Goal: Task Accomplishment & Management: Use online tool/utility

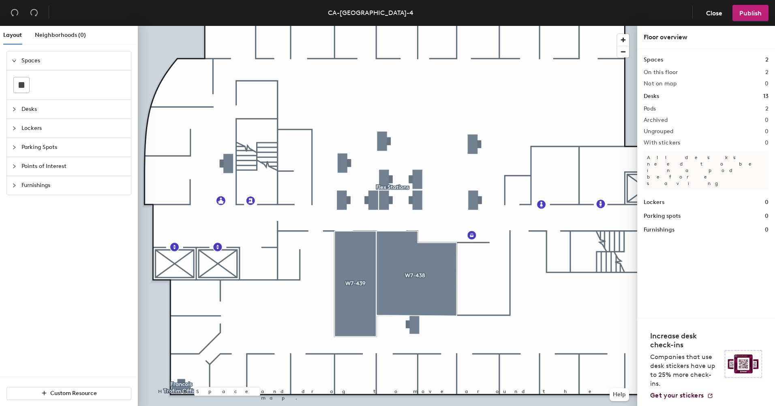
click at [36, 108] on span "Desks" at bounding box center [73, 109] width 105 height 19
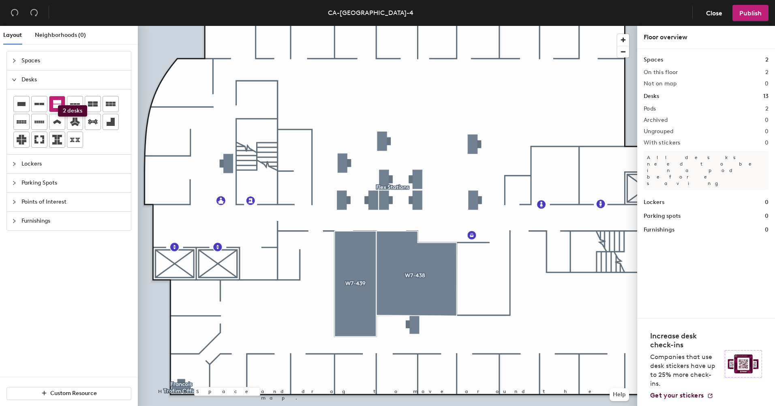
click at [58, 105] on icon at bounding box center [57, 104] width 8 height 8
click at [385, 151] on div "Layout Neighborhoods (0) Spaces Desks Lockers Parking Spots Points of Interest …" at bounding box center [387, 218] width 775 height 384
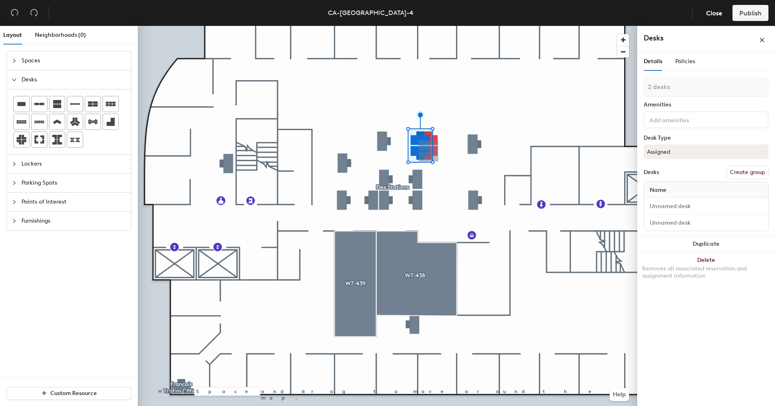
type input "1 desk"
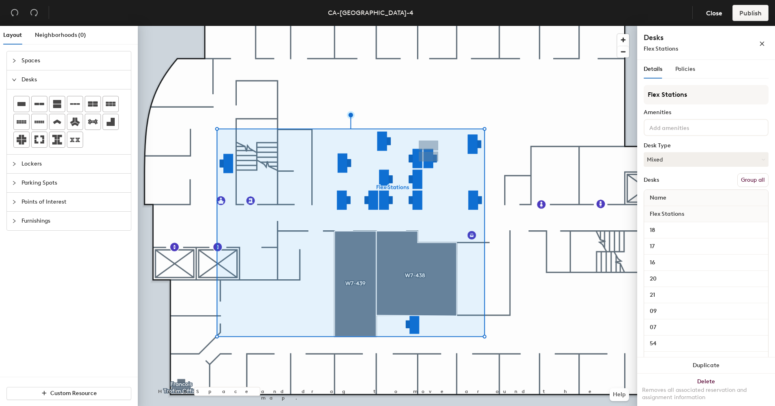
click at [385, 177] on button "Group all" at bounding box center [752, 180] width 31 height 14
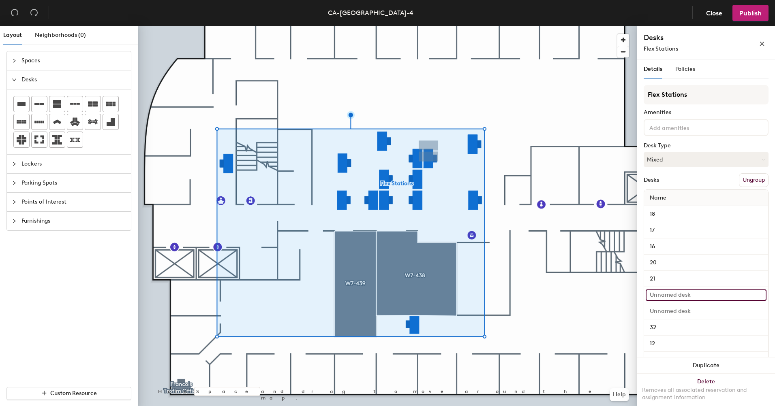
click at [385, 296] on input at bounding box center [706, 295] width 121 height 11
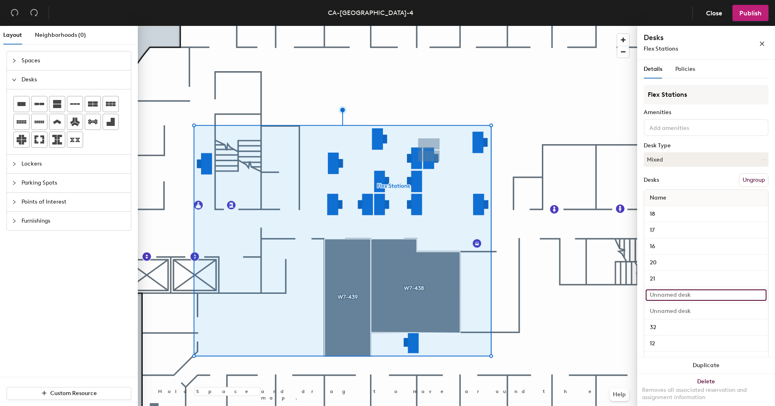
click at [385, 293] on input at bounding box center [706, 295] width 121 height 11
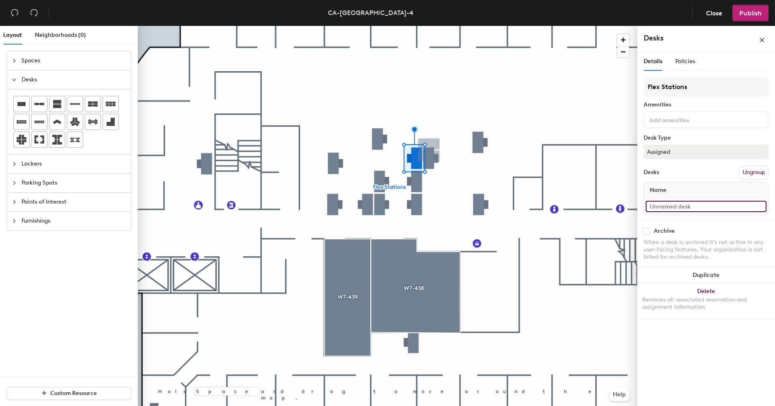
click at [385, 207] on input at bounding box center [706, 206] width 121 height 11
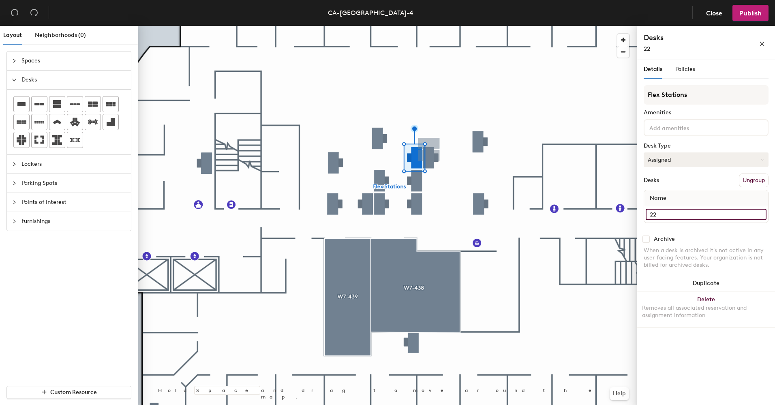
type input "22"
click at [385, 161] on button "Assigned" at bounding box center [706, 159] width 125 height 15
click at [385, 208] on div "Hoteled" at bounding box center [684, 209] width 81 height 12
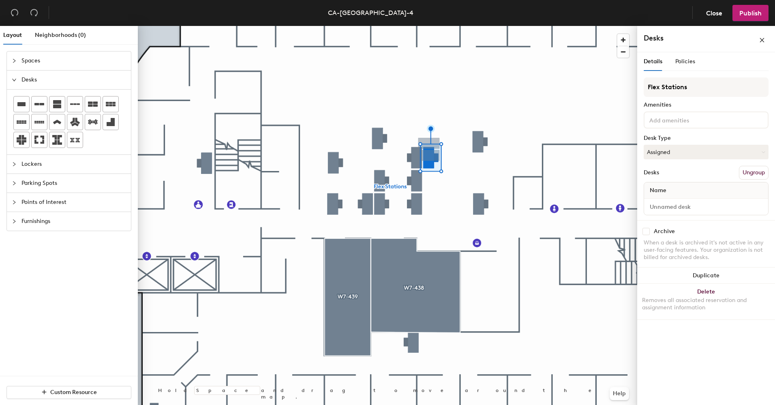
click at [385, 26] on div at bounding box center [387, 26] width 499 height 0
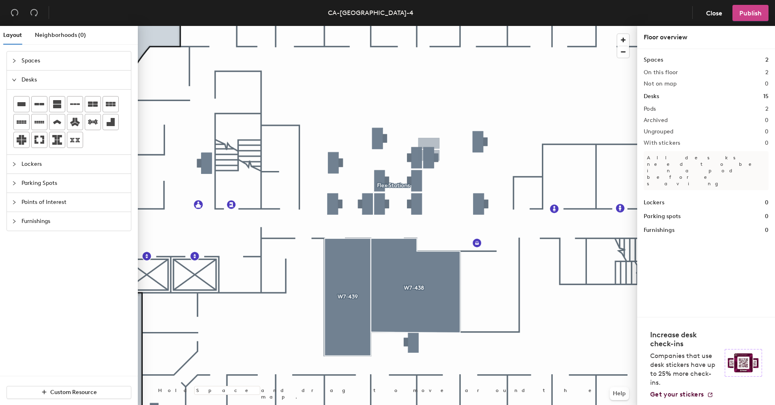
click at [385, 13] on button "Publish" at bounding box center [750, 13] width 36 height 16
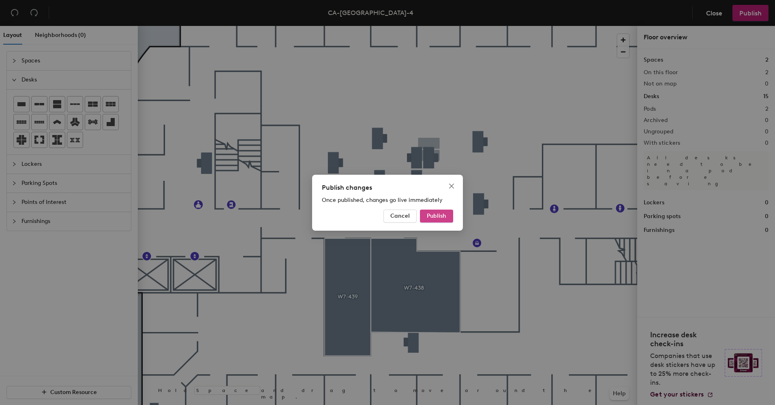
click at [385, 214] on span "Publish" at bounding box center [436, 215] width 19 height 7
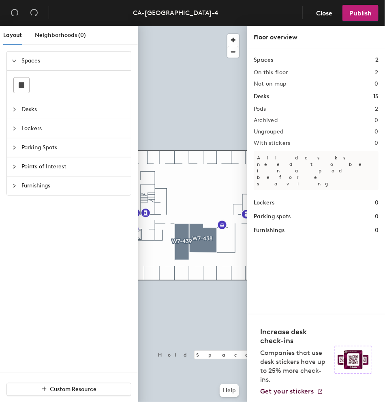
click at [205, 26] on div at bounding box center [192, 26] width 109 height 0
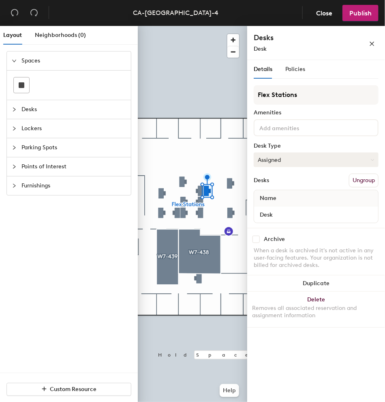
click at [284, 158] on button "Assigned" at bounding box center [316, 159] width 125 height 15
click at [287, 205] on div "Hoteled" at bounding box center [294, 209] width 81 height 12
click at [279, 214] on input "Desk" at bounding box center [316, 214] width 121 height 11
type input "27"
click at [372, 43] on icon "close" at bounding box center [372, 44] width 6 height 6
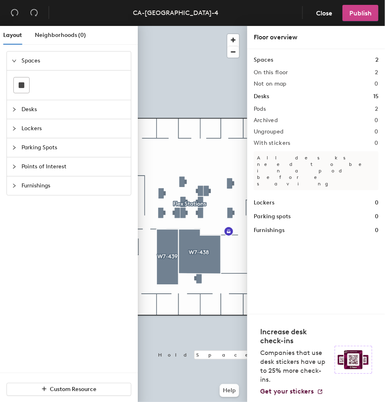
click at [367, 10] on span "Publish" at bounding box center [360, 13] width 22 height 8
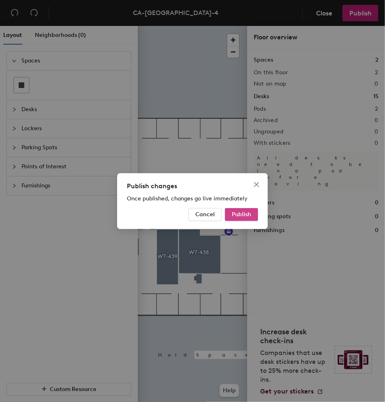
click at [244, 212] on span "Publish" at bounding box center [241, 214] width 19 height 7
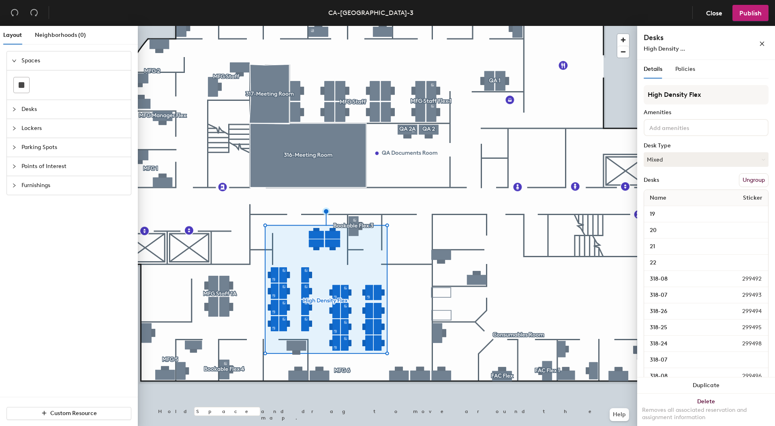
click at [259, 26] on div at bounding box center [387, 26] width 499 height 0
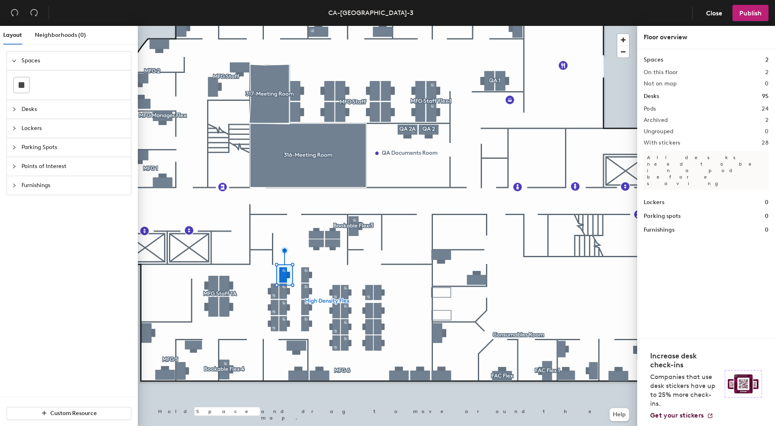
click at [272, 26] on div at bounding box center [387, 26] width 499 height 0
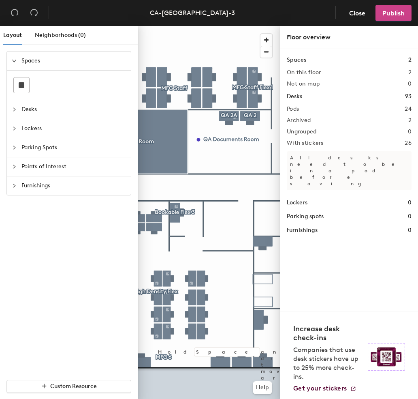
click at [384, 10] on span "Publish" at bounding box center [394, 13] width 22 height 8
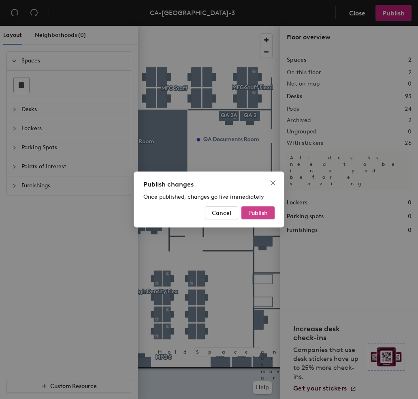
click at [267, 214] on span "Publish" at bounding box center [257, 213] width 19 height 7
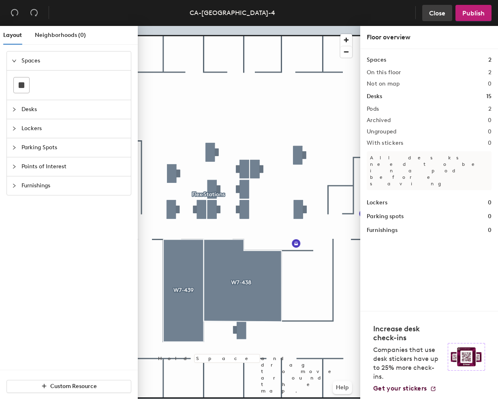
click at [418, 11] on span "Close" at bounding box center [437, 13] width 16 height 8
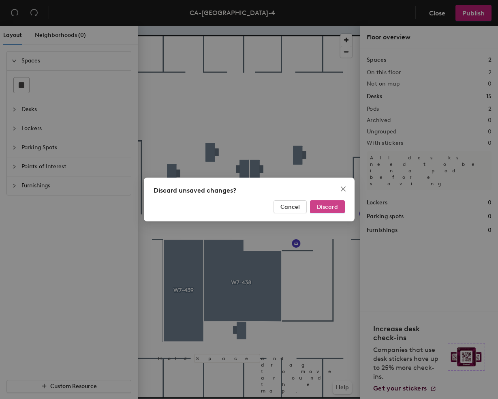
click at [324, 206] on span "Discard" at bounding box center [327, 206] width 21 height 7
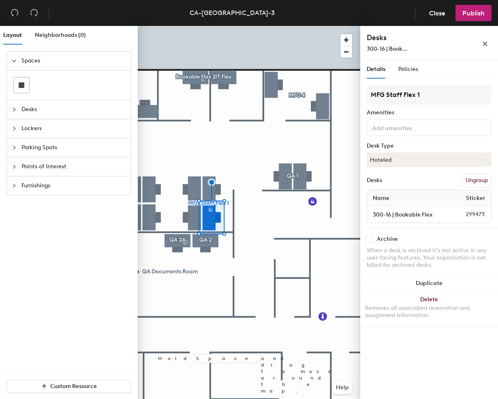
click at [368, 240] on input "checkbox" at bounding box center [369, 238] width 7 height 7
checkbox input "true"
click at [470, 12] on span "Publish" at bounding box center [473, 13] width 22 height 8
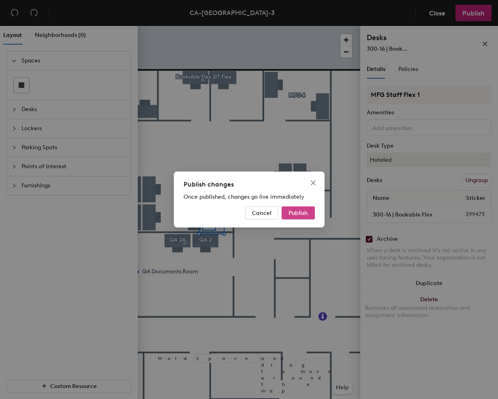
click at [308, 212] on button "Publish" at bounding box center [298, 212] width 33 height 13
